Goal: Task Accomplishment & Management: Complete application form

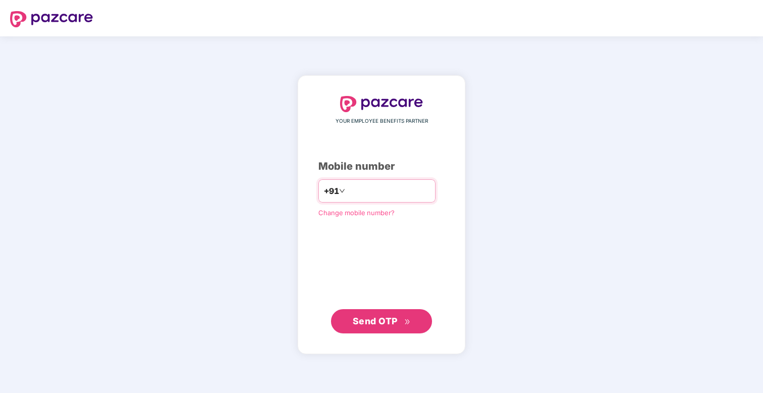
type input "**********"
click at [406, 311] on button "Send OTP" at bounding box center [381, 321] width 101 height 24
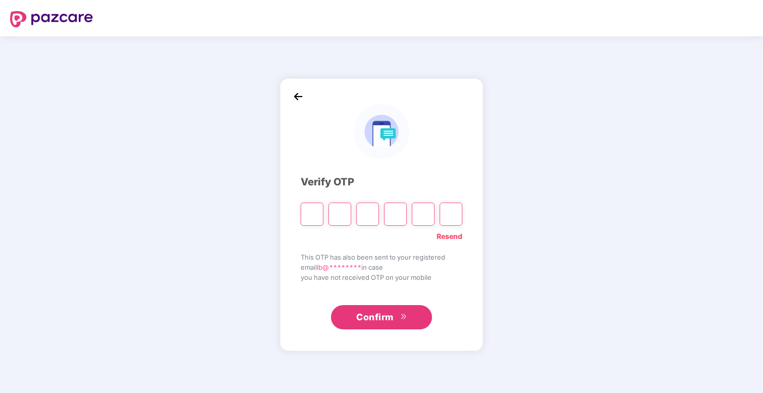
type input "*"
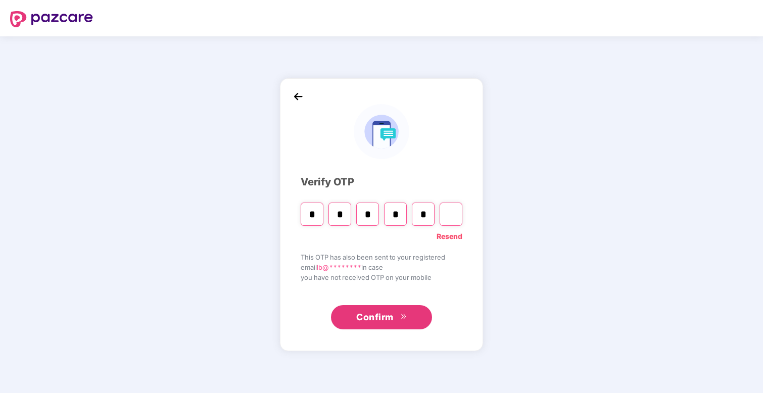
type input "*"
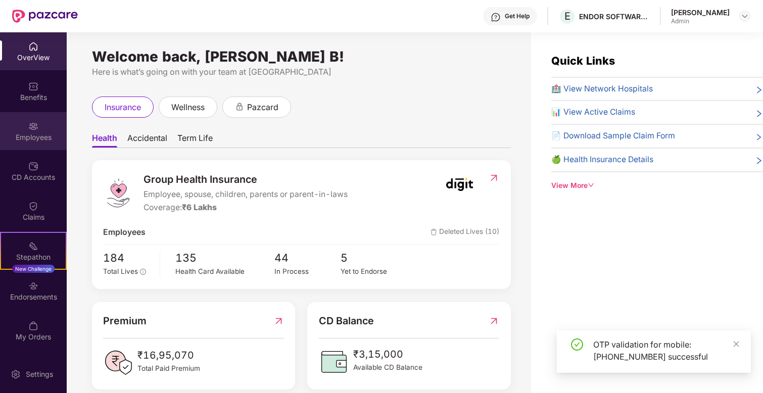
click at [39, 123] on div "Employees" at bounding box center [33, 131] width 67 height 38
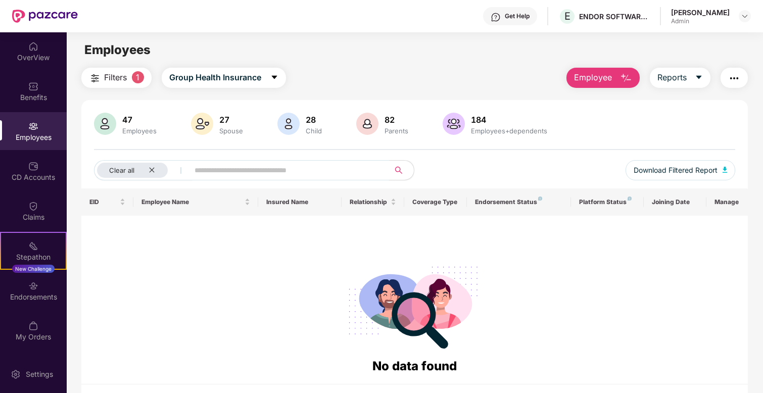
click at [592, 83] on span "Employee" at bounding box center [593, 77] width 38 height 13
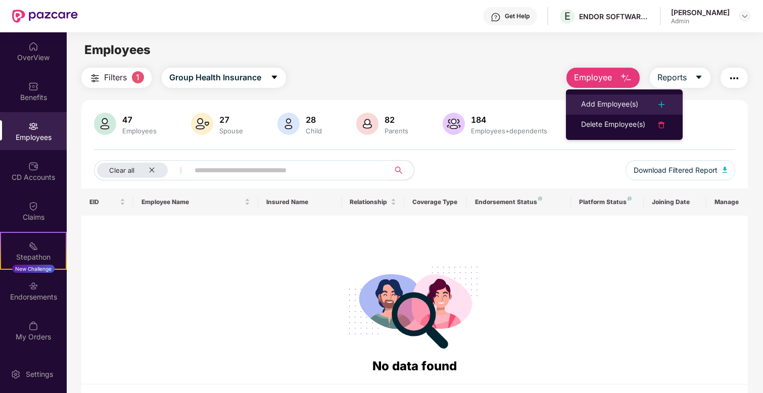
click at [599, 112] on li "Add Employee(s)" at bounding box center [624, 105] width 117 height 20
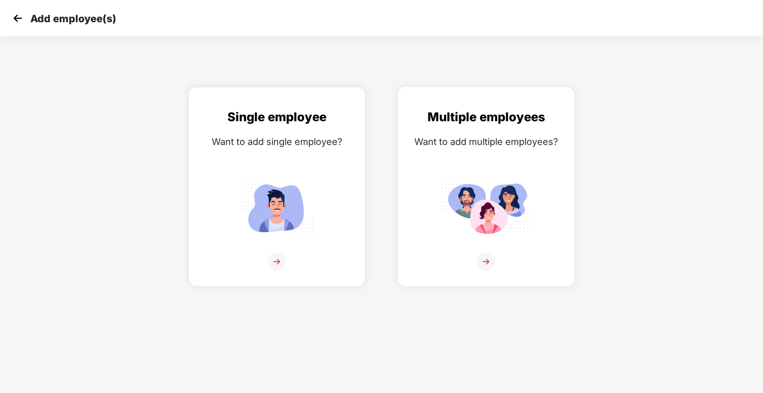
click at [514, 199] on img at bounding box center [486, 207] width 91 height 63
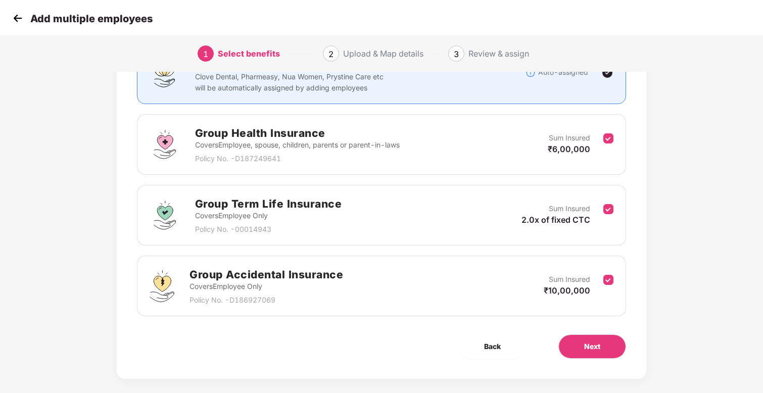
scroll to position [109, 0]
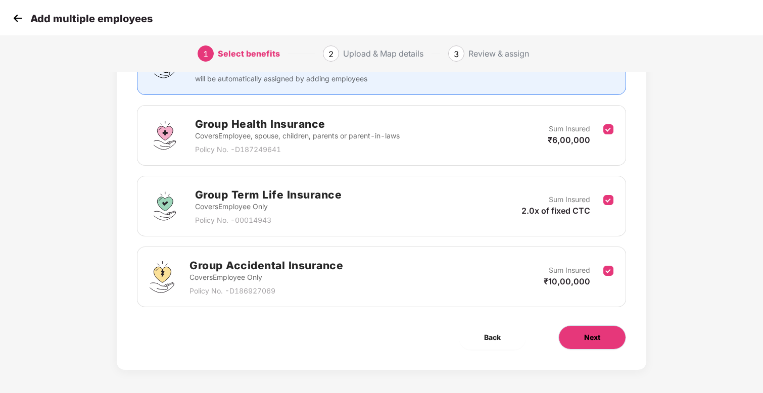
click at [592, 339] on span "Next" at bounding box center [592, 337] width 16 height 11
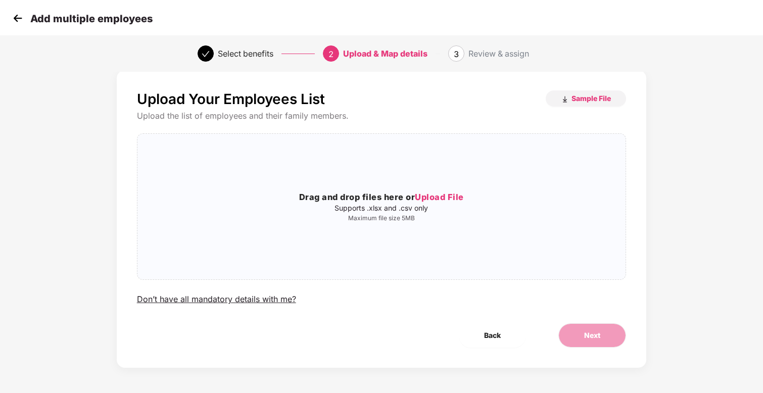
scroll to position [0, 0]
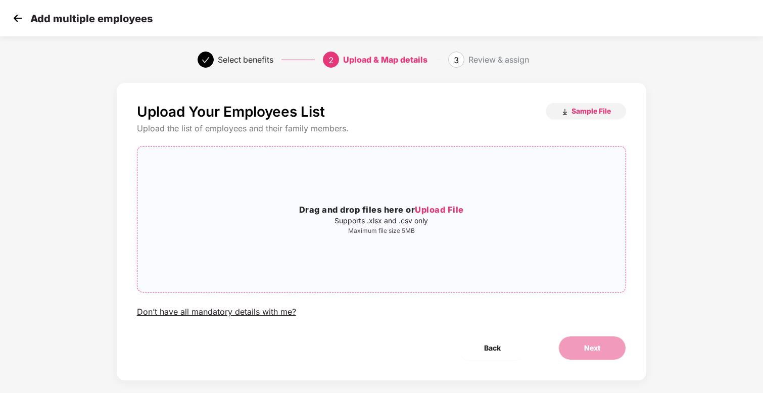
click at [445, 212] on span "Upload File" at bounding box center [439, 210] width 49 height 10
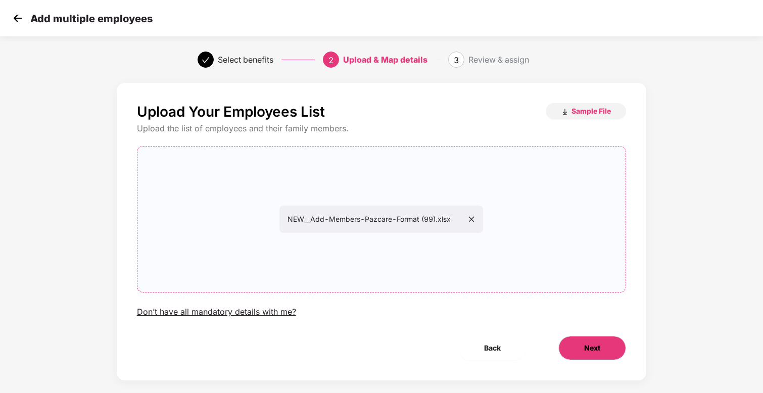
click at [587, 352] on span "Next" at bounding box center [592, 348] width 16 height 11
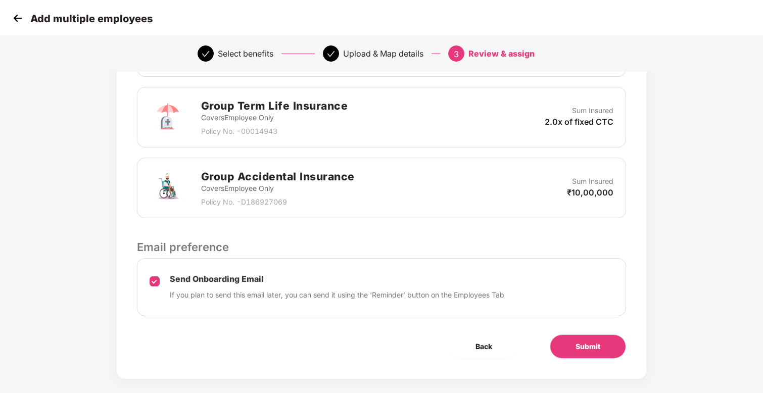
scroll to position [301, 0]
click at [595, 339] on button "Submit" at bounding box center [588, 346] width 76 height 24
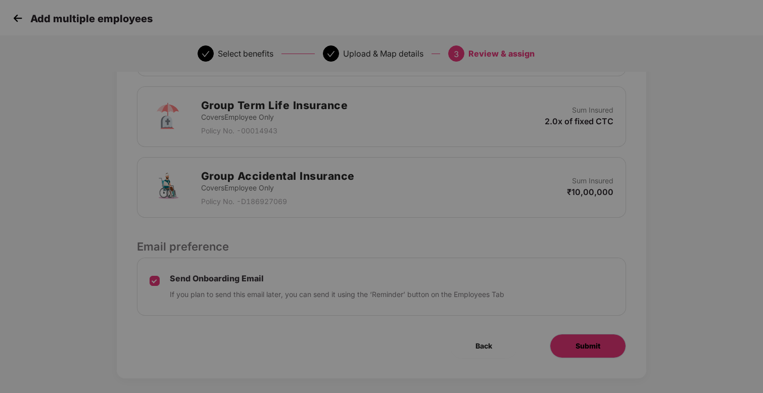
scroll to position [0, 0]
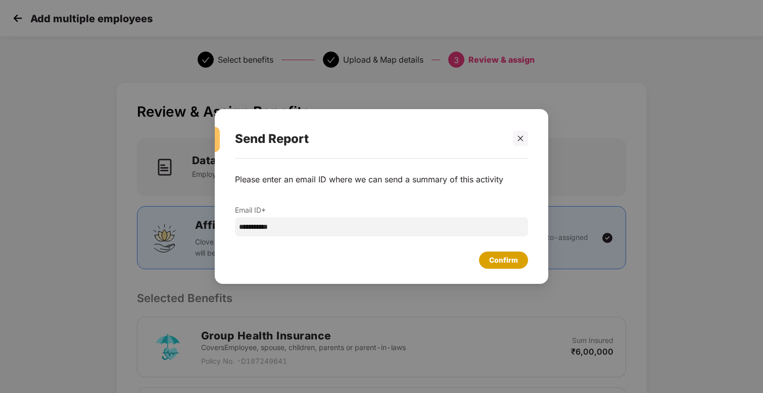
click at [497, 263] on div "Confirm" at bounding box center [503, 260] width 29 height 11
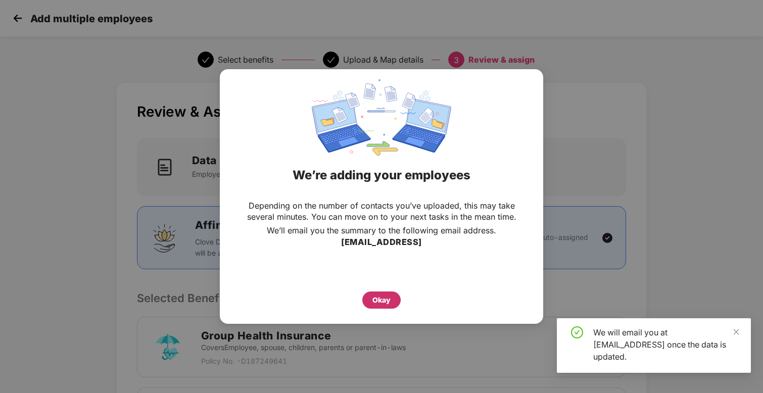
click at [374, 295] on div "Okay" at bounding box center [381, 300] width 18 height 11
